Goal: Task Accomplishment & Management: Use online tool/utility

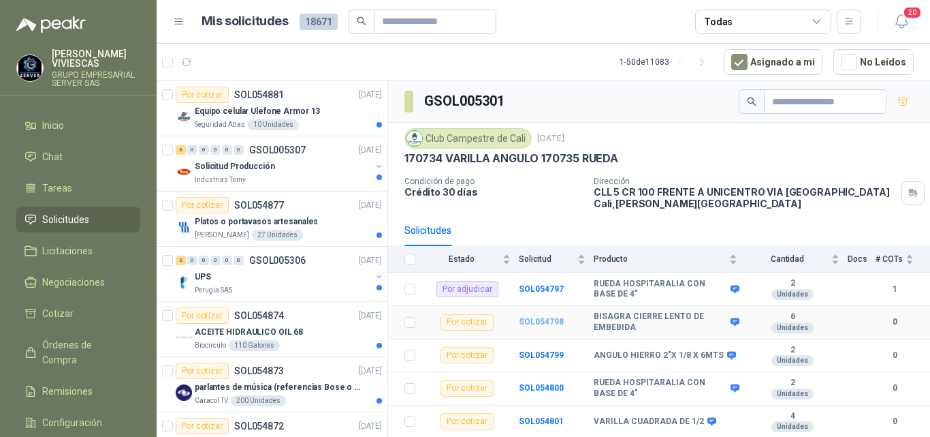
click at [550, 319] on b "SOL054798" at bounding box center [541, 322] width 45 height 10
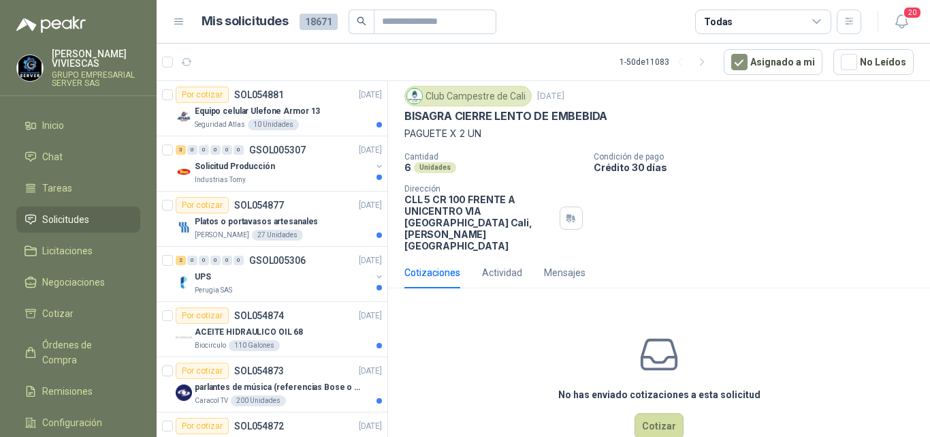
scroll to position [48, 0]
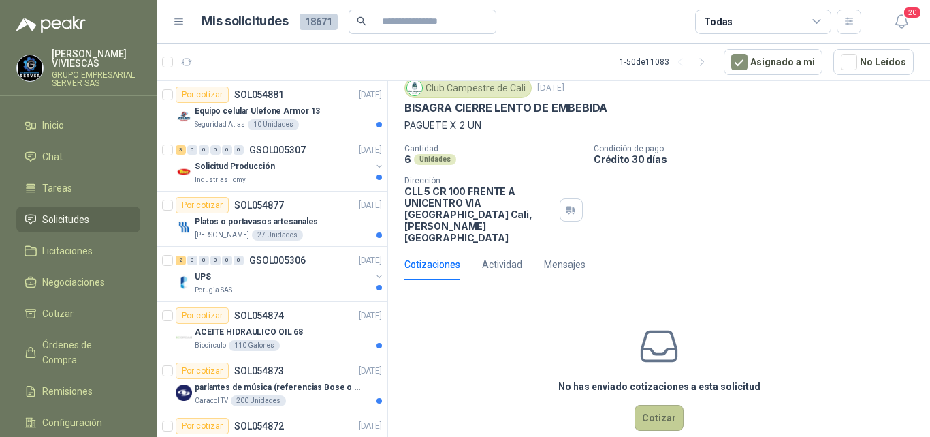
click at [649, 405] on button "Cotizar" at bounding box center [659, 418] width 49 height 26
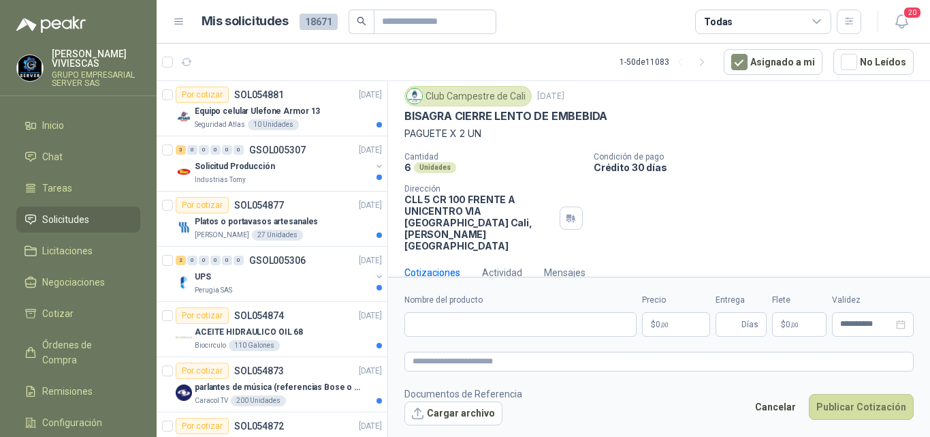
scroll to position [39, 0]
click at [490, 321] on input "Nombre del producto" at bounding box center [521, 324] width 232 height 25
type input "**********"
click at [679, 323] on p "$ 0 ,00" at bounding box center [676, 324] width 68 height 25
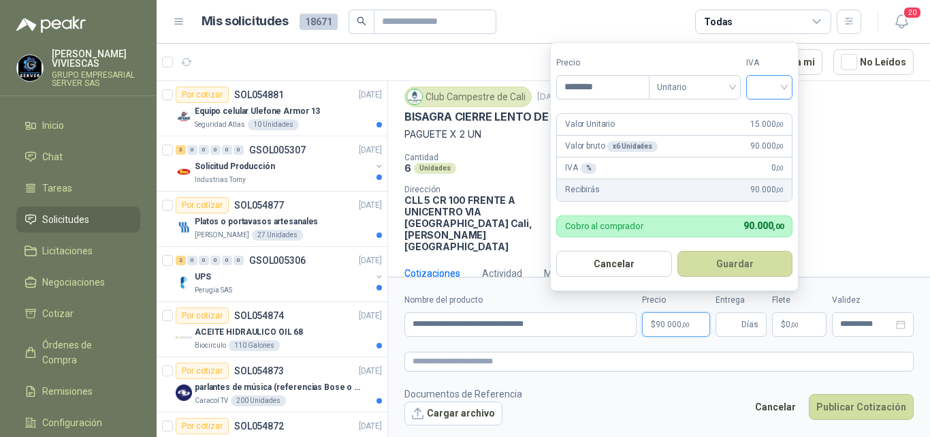
type input "********"
click at [783, 88] on input "search" at bounding box center [770, 86] width 30 height 20
click at [769, 118] on div "19%" at bounding box center [772, 115] width 25 height 15
click at [728, 259] on button "Guardar" at bounding box center [737, 264] width 117 height 26
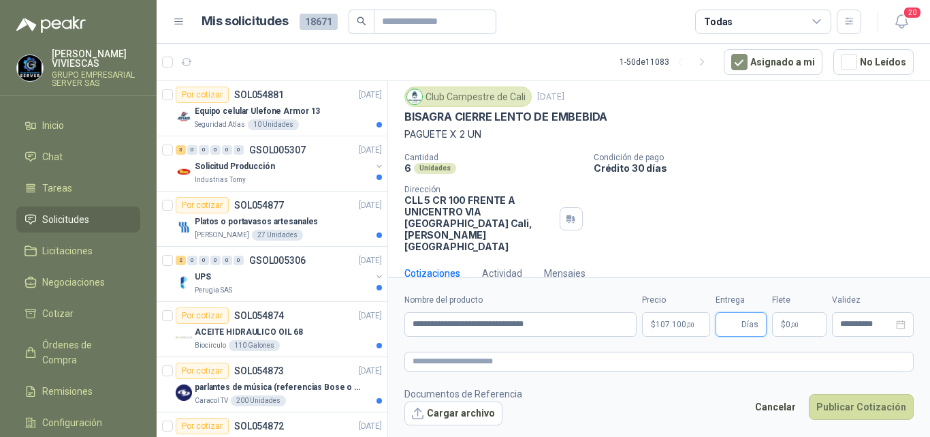
click at [731, 325] on input "Entrega" at bounding box center [731, 324] width 15 height 23
click at [731, 323] on input "Entrega" at bounding box center [731, 324] width 15 height 23
type input "*"
click at [791, 321] on span ",00" at bounding box center [795, 324] width 8 height 7
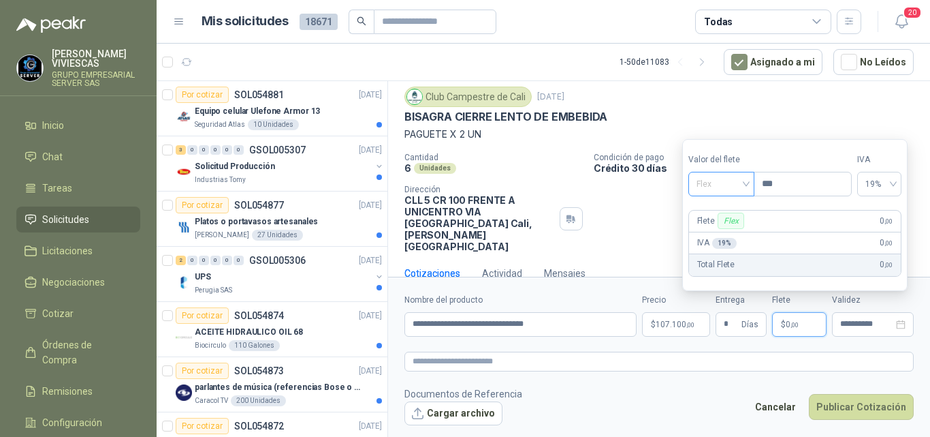
click at [713, 186] on span "Flex" at bounding box center [722, 184] width 50 height 20
click at [715, 186] on span "Flex" at bounding box center [722, 184] width 50 height 20
click at [716, 183] on span "Flex" at bounding box center [722, 184] width 50 height 20
click at [710, 229] on div "Incluido" at bounding box center [723, 234] width 48 height 15
click at [712, 224] on p "[PERSON_NAME] Flex" at bounding box center [722, 220] width 50 height 16
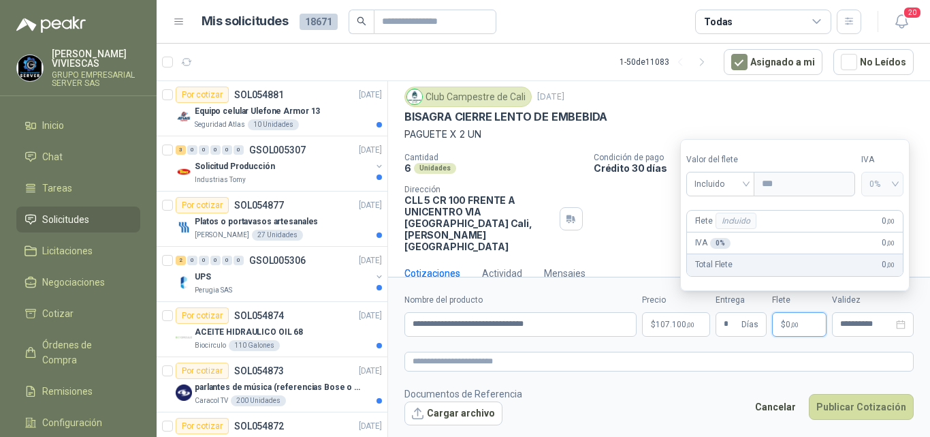
click at [781, 106] on div "Club Campestre de Cali [DATE]" at bounding box center [659, 96] width 509 height 20
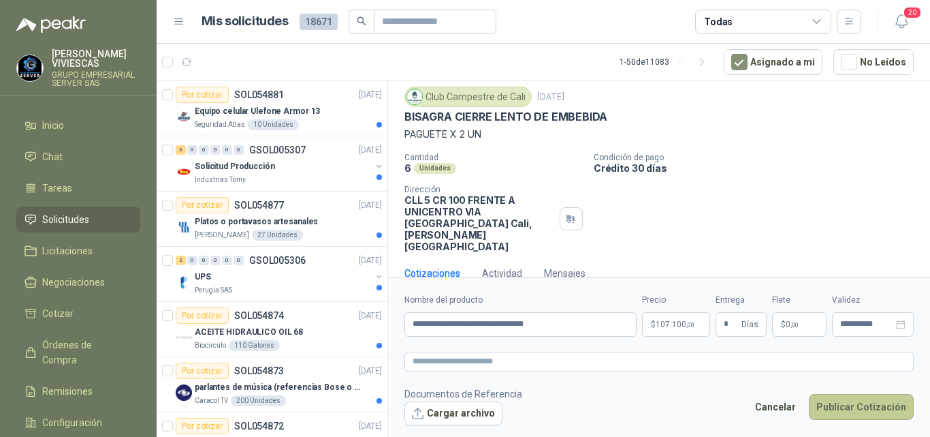
click at [849, 405] on button "Publicar Cotización" at bounding box center [861, 407] width 105 height 26
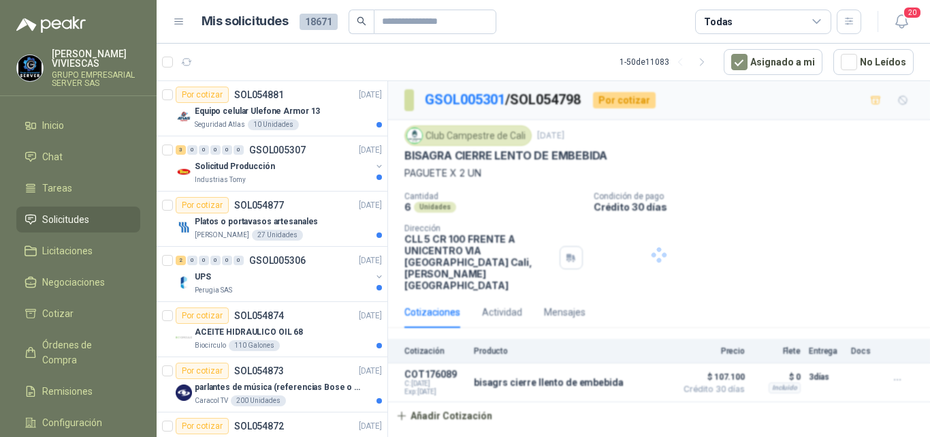
scroll to position [0, 0]
click at [488, 98] on link "GSOL005301" at bounding box center [465, 99] width 80 height 16
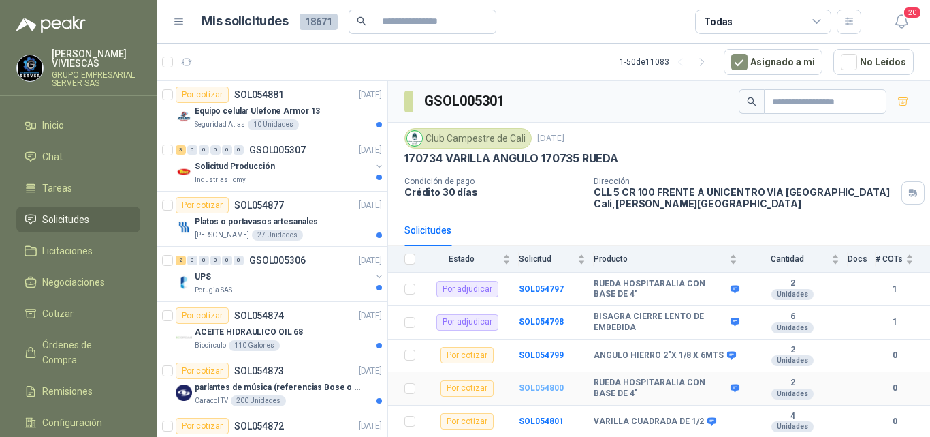
click at [550, 384] on b "SOL054800" at bounding box center [541, 388] width 45 height 10
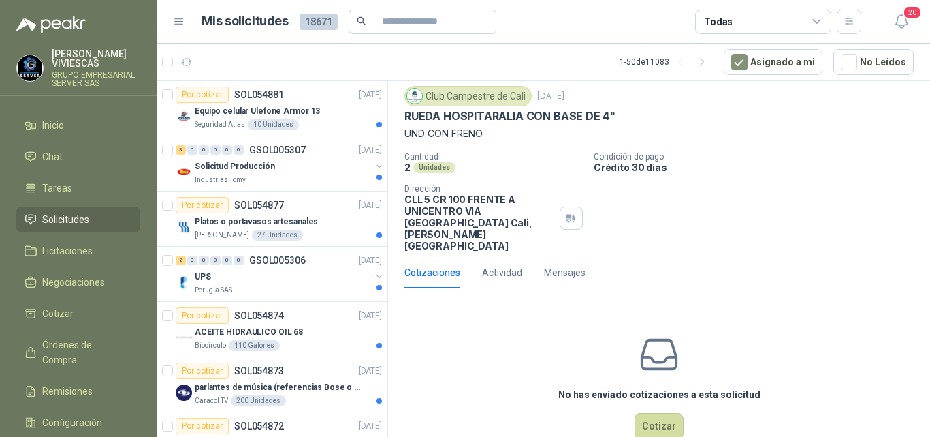
scroll to position [48, 0]
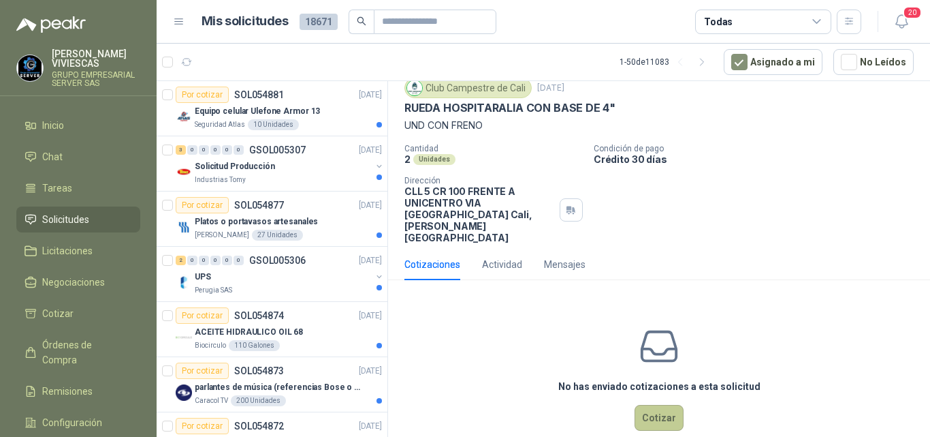
click at [655, 405] on button "Cotizar" at bounding box center [659, 418] width 49 height 26
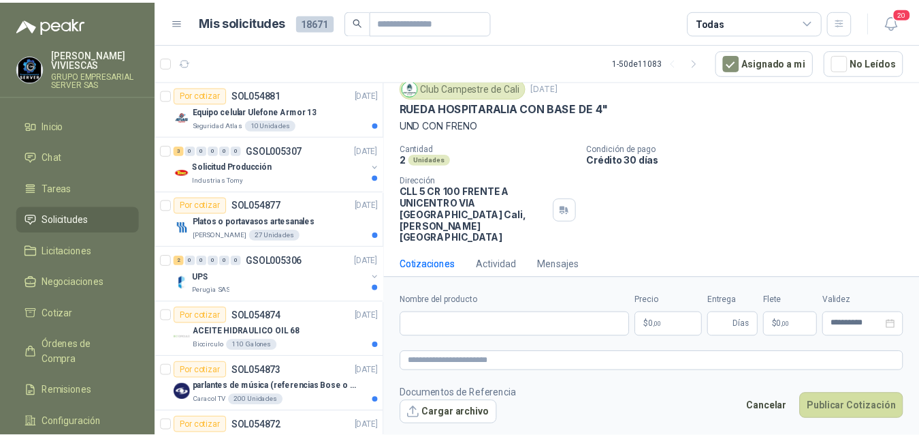
scroll to position [39, 0]
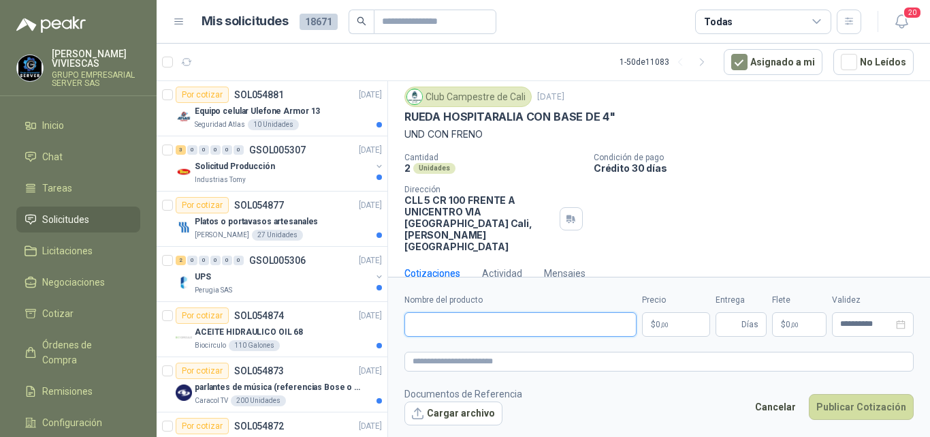
click at [455, 327] on input "Nombre del producto" at bounding box center [521, 324] width 232 height 25
type input "**********"
click at [663, 322] on span ",00" at bounding box center [665, 324] width 8 height 7
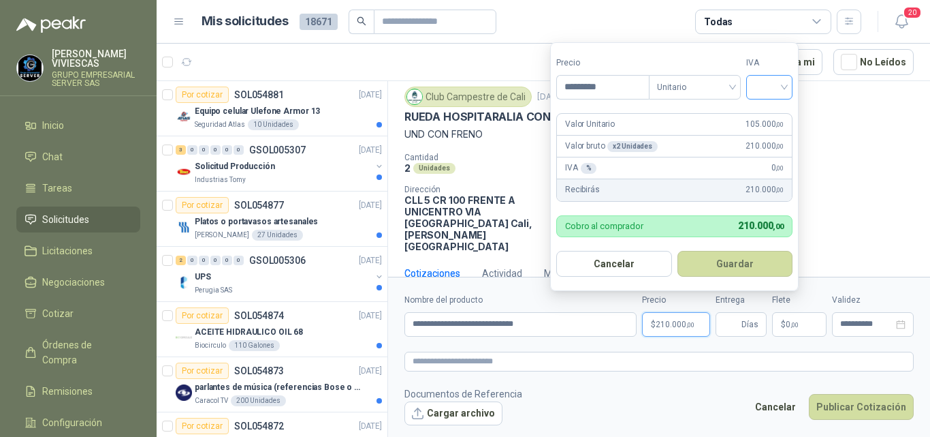
type input "*********"
click at [763, 89] on input "search" at bounding box center [770, 86] width 30 height 20
click at [764, 113] on div "19%" at bounding box center [772, 115] width 25 height 15
click at [744, 258] on button "Guardar" at bounding box center [737, 264] width 117 height 26
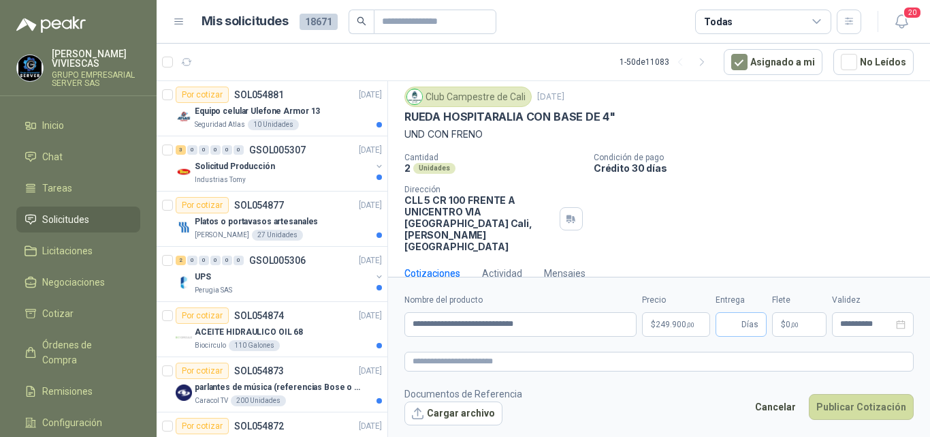
click at [723, 317] on span "Días" at bounding box center [741, 324] width 51 height 25
click at [731, 321] on input "Entrega" at bounding box center [731, 324] width 15 height 23
type input "*"
click at [791, 324] on span ",00" at bounding box center [795, 324] width 8 height 7
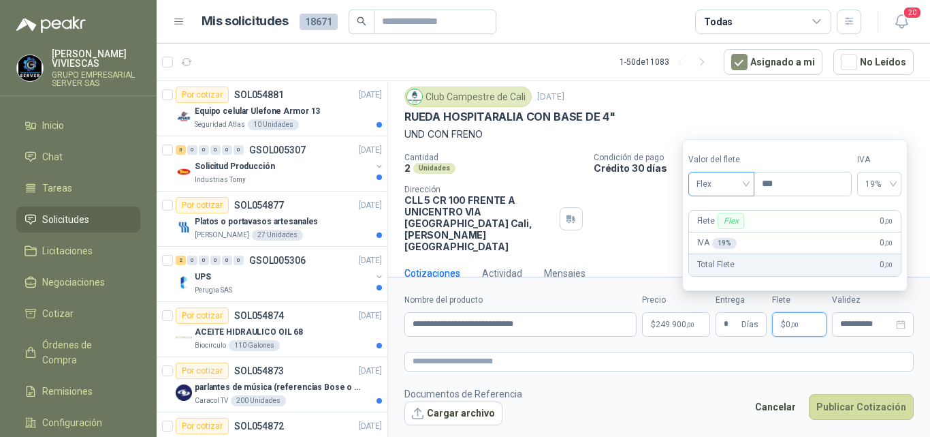
click at [713, 184] on span "Flex" at bounding box center [722, 184] width 50 height 20
click at [710, 233] on div "Incluido" at bounding box center [723, 234] width 48 height 15
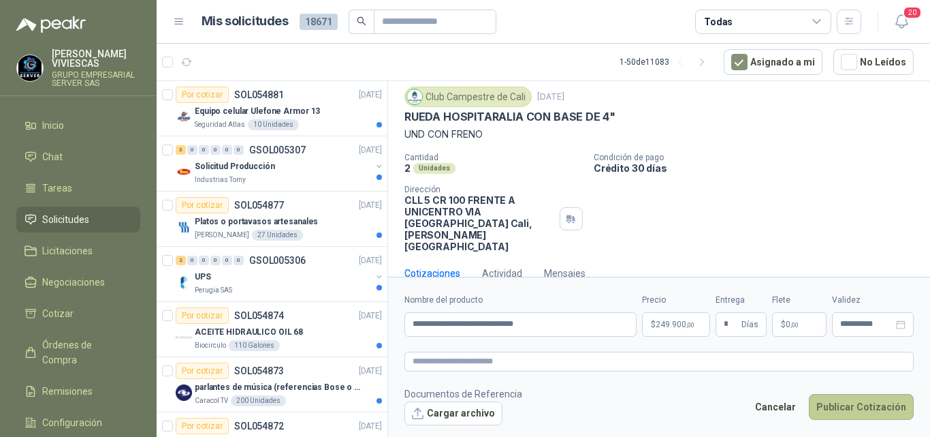
click at [862, 402] on button "Publicar Cotización" at bounding box center [861, 407] width 105 height 26
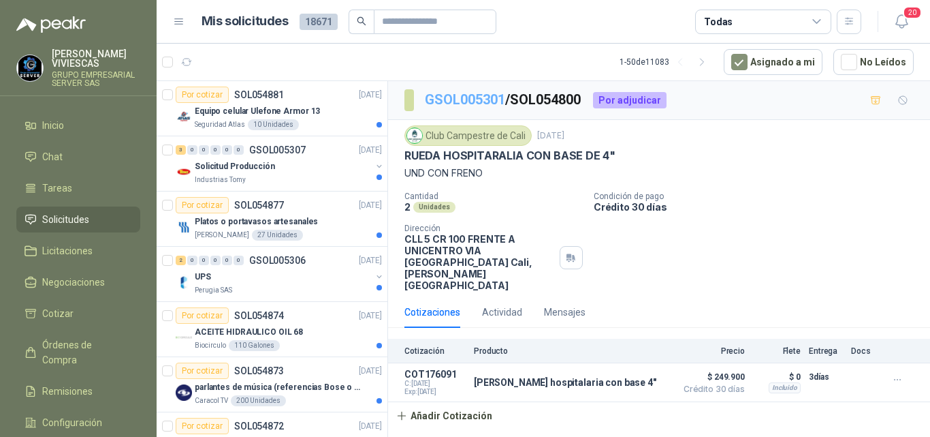
click at [477, 97] on link "GSOL005301" at bounding box center [465, 99] width 80 height 16
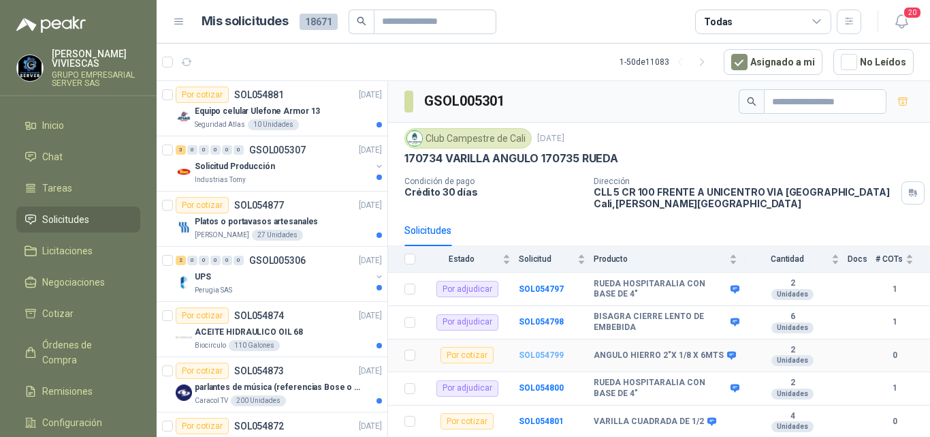
click at [546, 353] on b "SOL054799" at bounding box center [541, 355] width 45 height 10
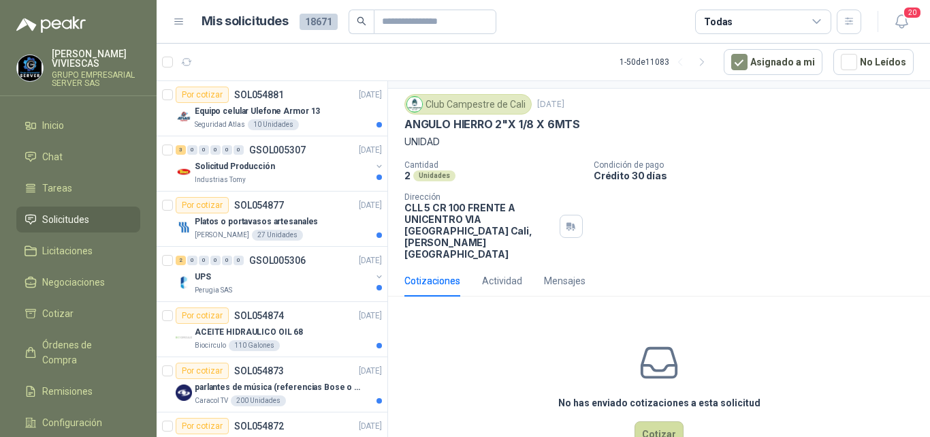
scroll to position [48, 0]
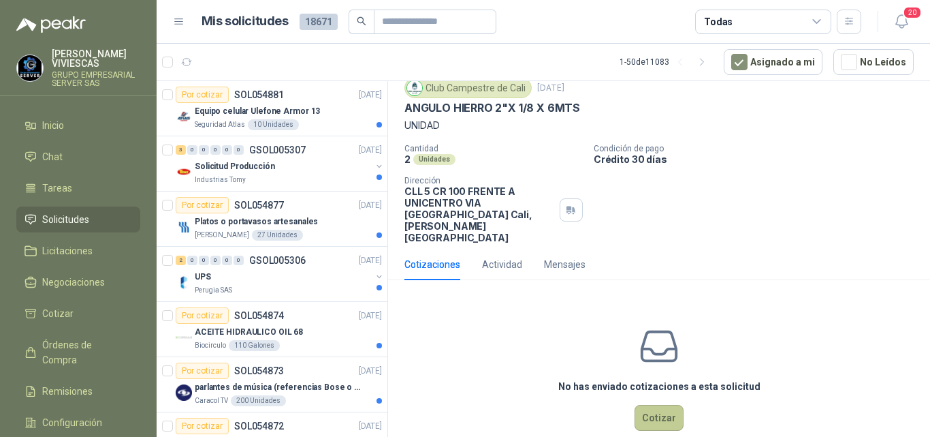
click at [647, 405] on button "Cotizar" at bounding box center [659, 418] width 49 height 26
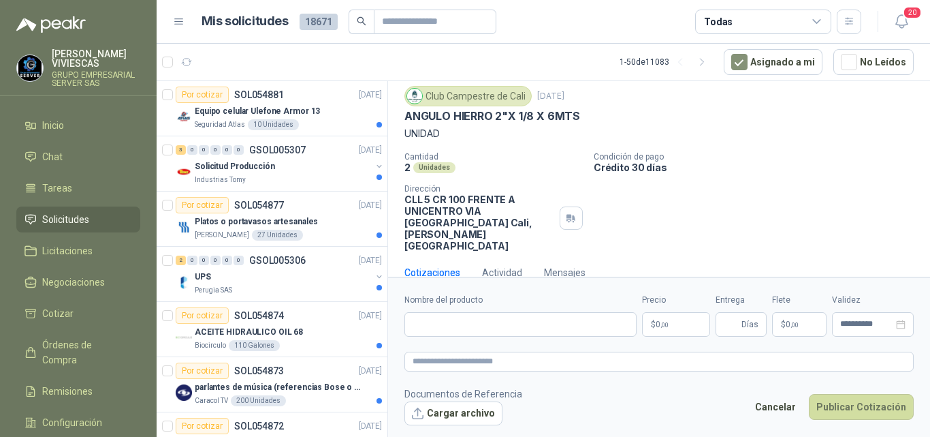
scroll to position [39, 0]
click at [459, 324] on input "Nombre del producto" at bounding box center [521, 324] width 232 height 25
type input "**********"
click at [668, 324] on span ",00" at bounding box center [665, 324] width 8 height 7
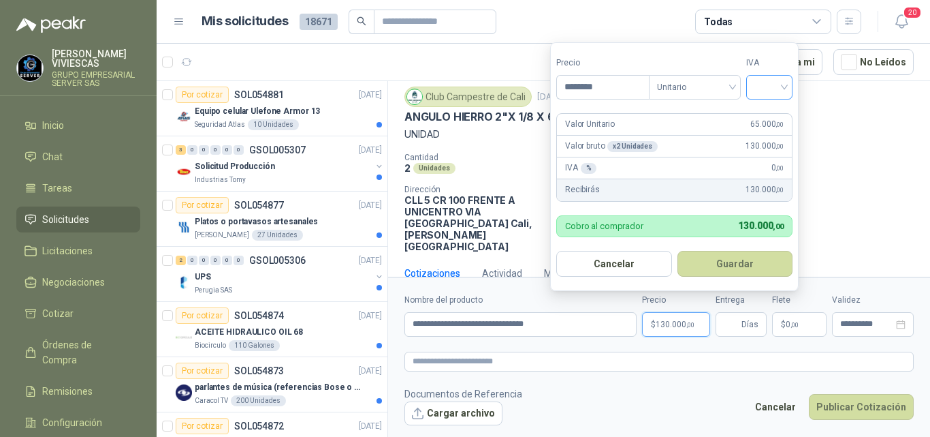
type input "********"
click at [788, 93] on div at bounding box center [769, 87] width 46 height 25
click at [776, 117] on div "19%" at bounding box center [772, 115] width 25 height 15
click at [744, 257] on button "Guardar" at bounding box center [737, 264] width 117 height 26
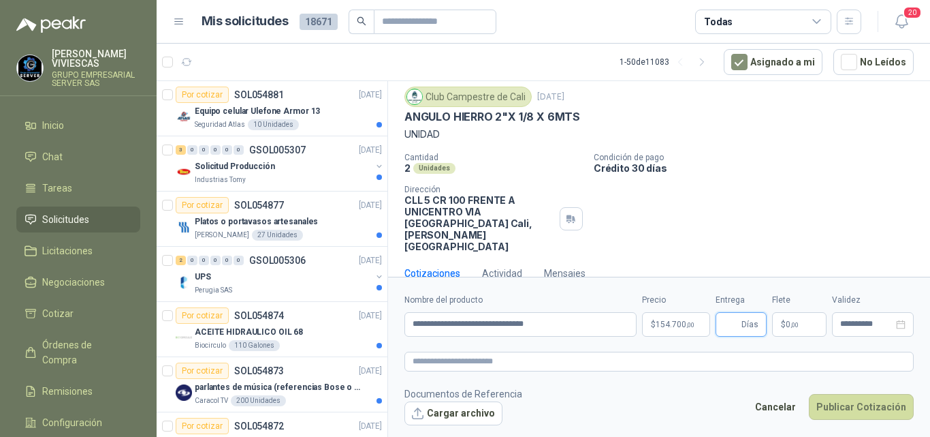
click at [735, 328] on input "Entrega" at bounding box center [731, 324] width 15 height 23
type input "*"
click at [789, 324] on span "0 ,00" at bounding box center [792, 324] width 13 height 8
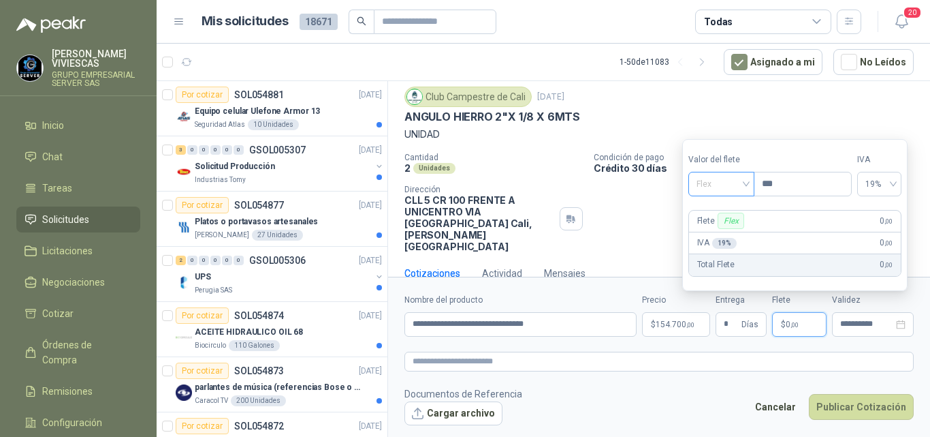
click at [708, 185] on span "Flex" at bounding box center [722, 184] width 50 height 20
click at [716, 236] on div "Incluido" at bounding box center [723, 234] width 48 height 15
click at [864, 406] on button "Publicar Cotización" at bounding box center [861, 407] width 105 height 26
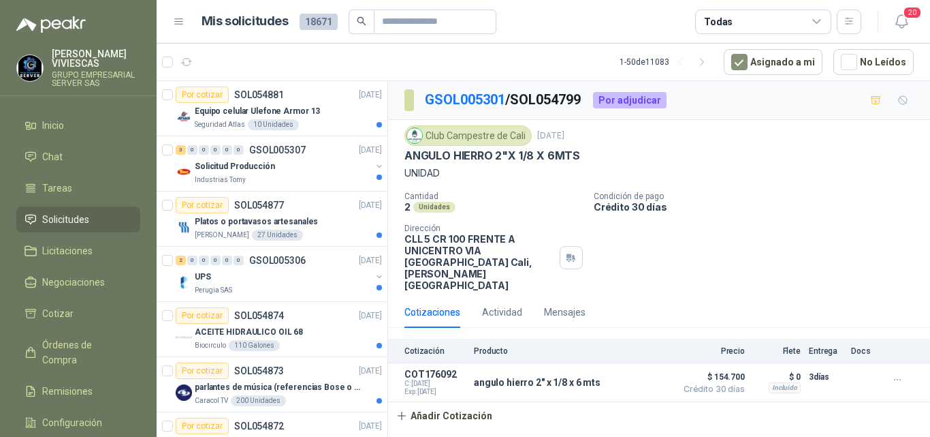
scroll to position [0, 0]
click at [474, 99] on link "GSOL005301" at bounding box center [465, 99] width 80 height 16
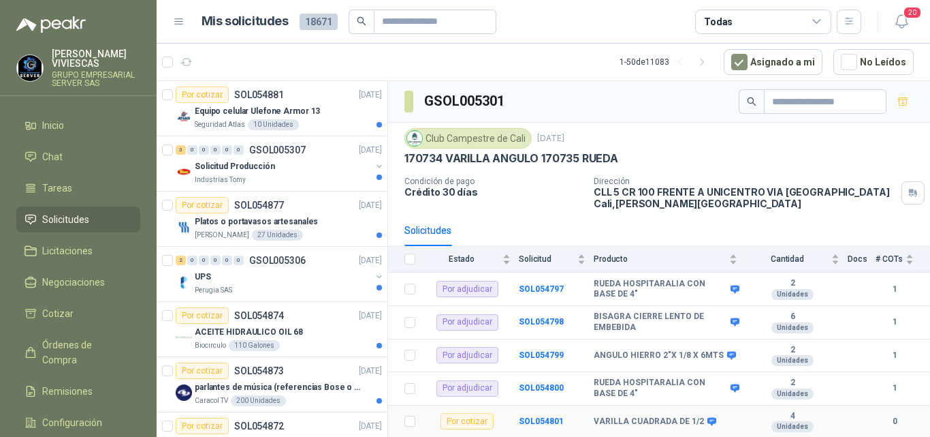
click at [537, 415] on td "SOL054801" at bounding box center [556, 421] width 75 height 33
click at [546, 417] on b "SOL054801" at bounding box center [541, 421] width 45 height 10
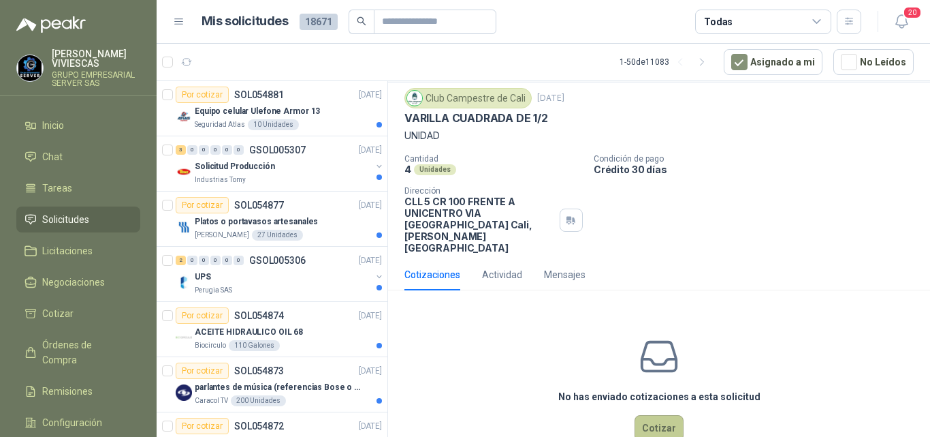
scroll to position [48, 0]
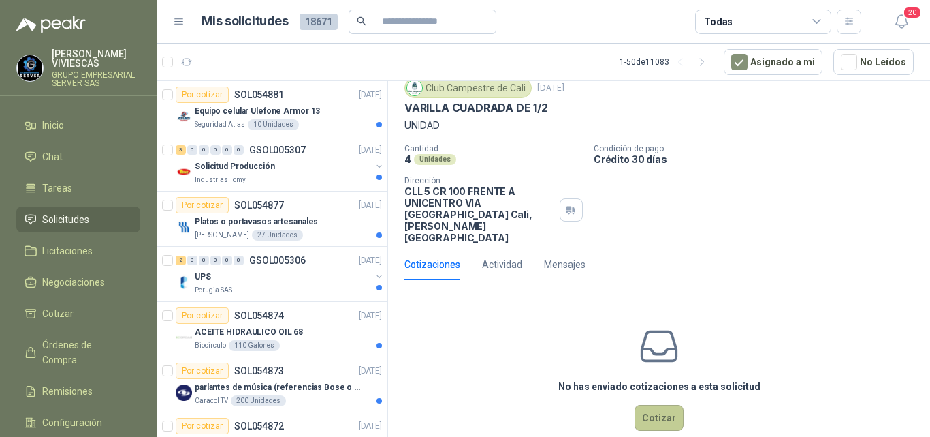
click at [659, 405] on button "Cotizar" at bounding box center [659, 418] width 49 height 26
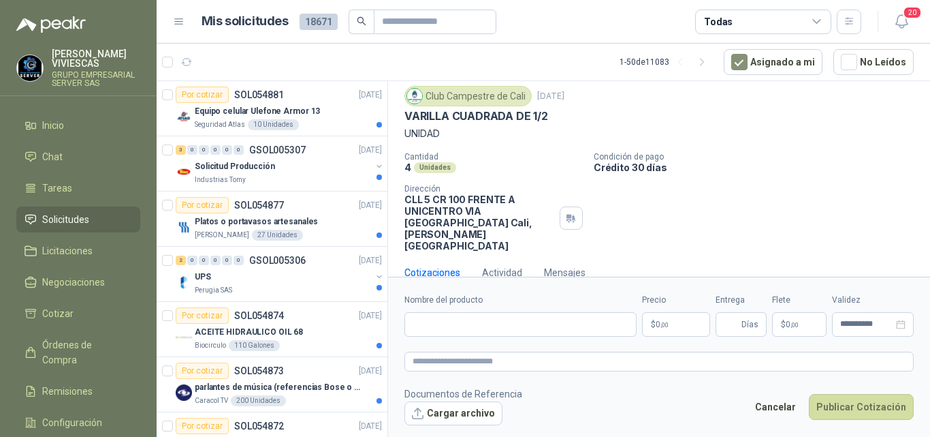
scroll to position [39, 0]
click at [445, 327] on input "Nombre del producto" at bounding box center [521, 324] width 232 height 25
type input "**********"
click at [666, 321] on span ",00" at bounding box center [665, 324] width 8 height 7
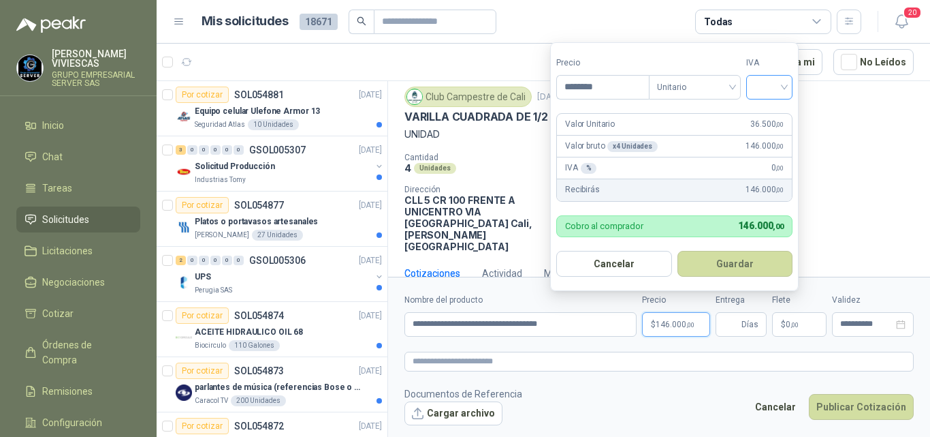
type input "********"
click at [778, 90] on input "search" at bounding box center [770, 86] width 30 height 20
click at [763, 114] on div "19%" at bounding box center [772, 115] width 25 height 15
click at [725, 263] on button "Guardar" at bounding box center [737, 264] width 117 height 26
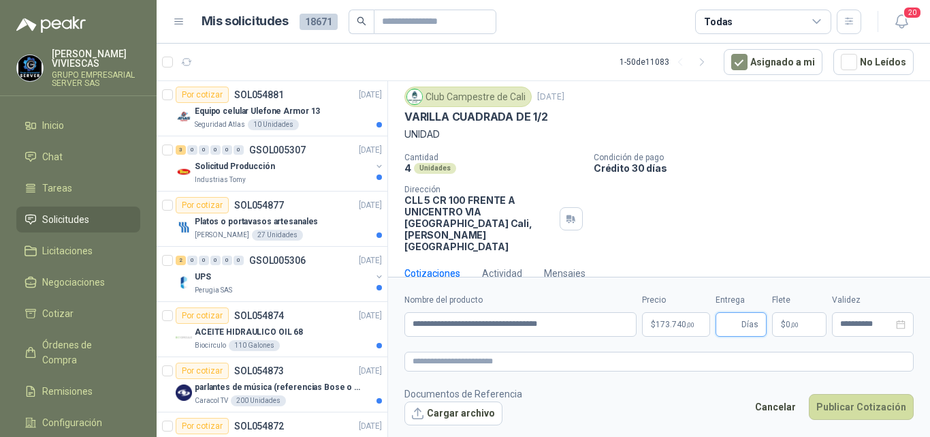
click at [736, 326] on input "Entrega" at bounding box center [731, 324] width 15 height 23
type input "*"
click at [793, 318] on p "$ 0 ,00" at bounding box center [799, 324] width 54 height 25
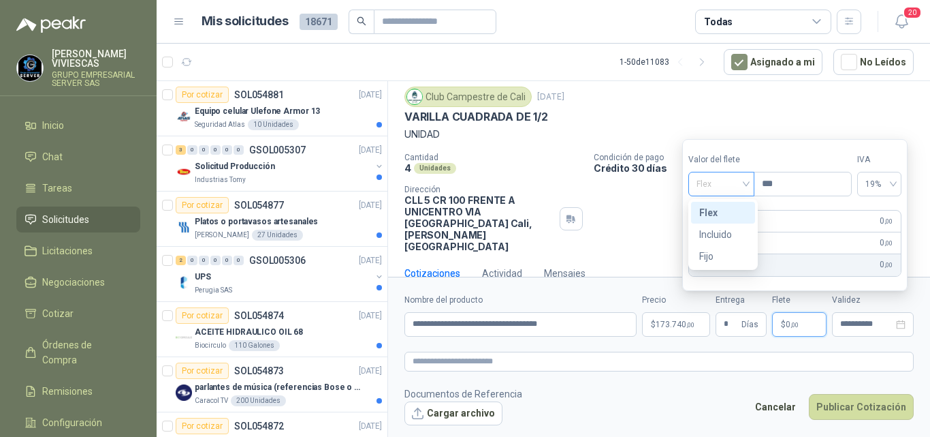
click at [701, 180] on span "Flex" at bounding box center [722, 184] width 50 height 20
click at [723, 234] on div "Incluido" at bounding box center [723, 234] width 48 height 15
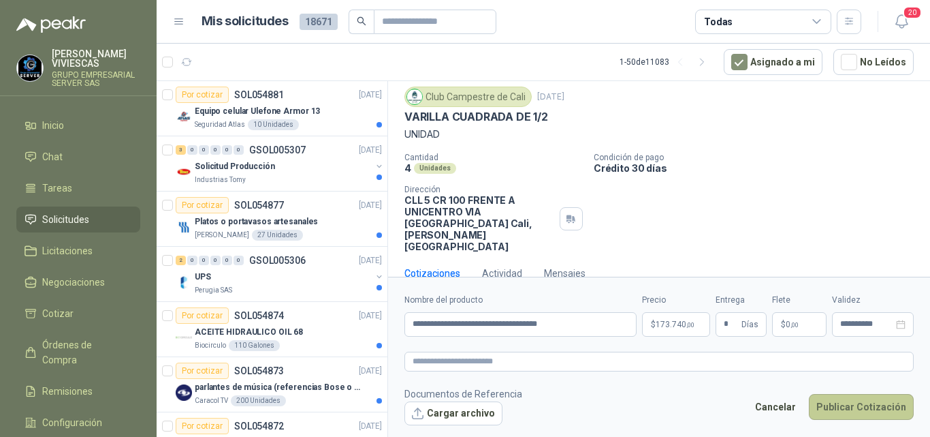
click at [862, 399] on button "Publicar Cotización" at bounding box center [861, 407] width 105 height 26
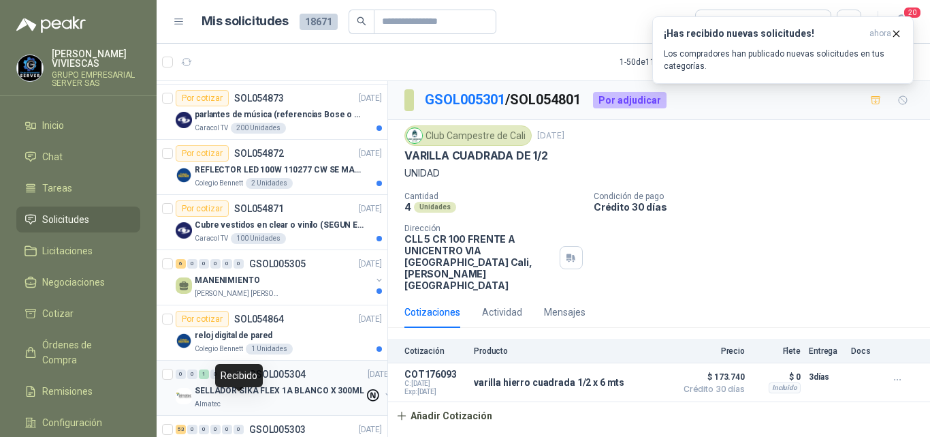
scroll to position [341, 0]
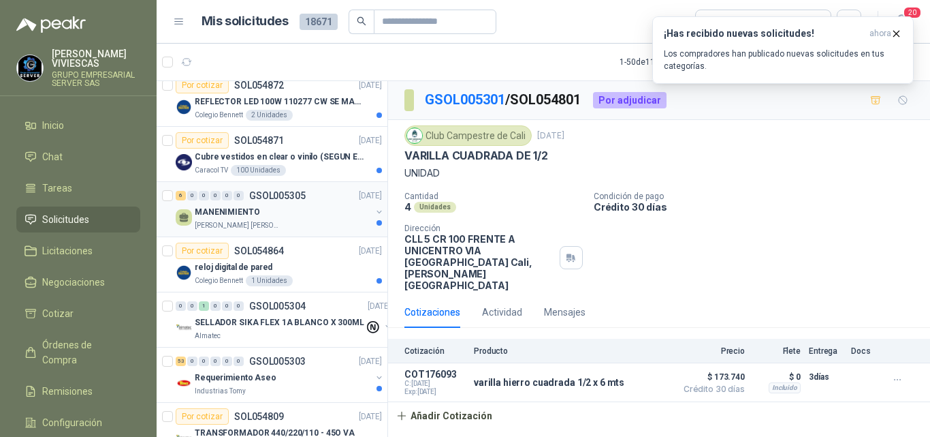
click at [243, 207] on p "MANENIMIENTO" at bounding box center [227, 212] width 65 height 13
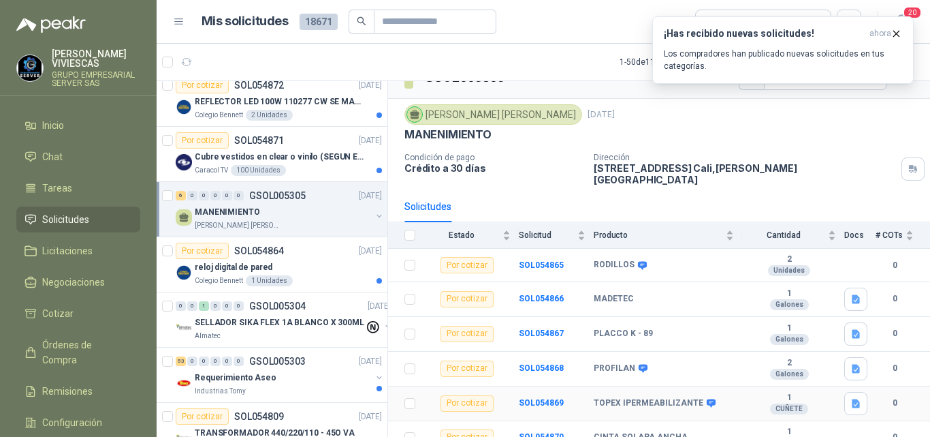
scroll to position [27, 0]
